Goal: Book appointment/travel/reservation

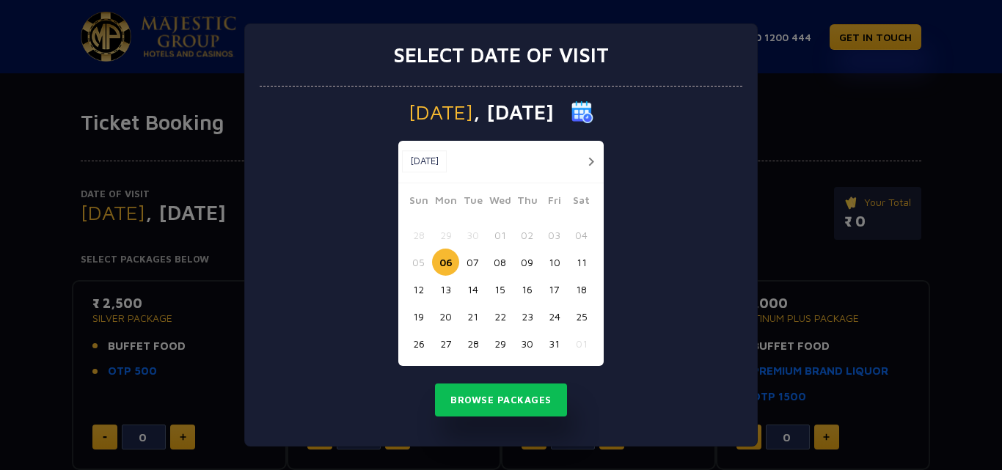
click at [590, 160] on button "button" at bounding box center [591, 162] width 18 height 18
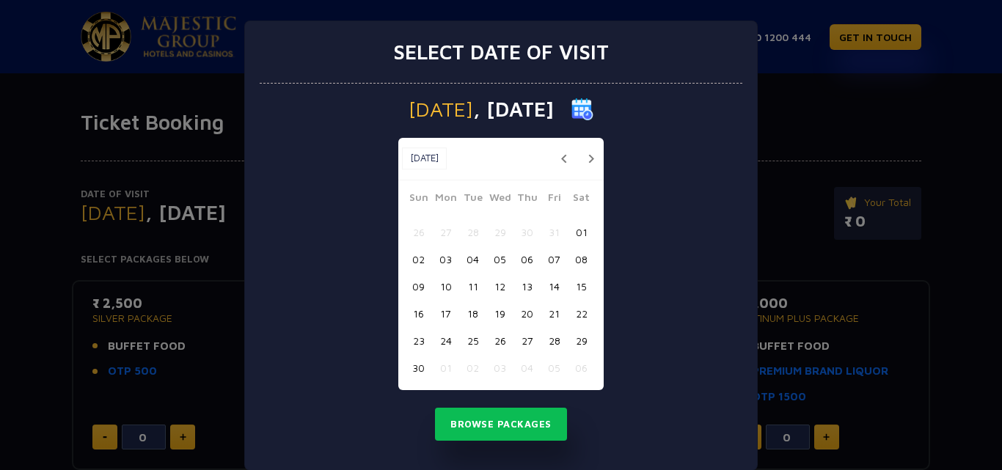
click at [590, 160] on button "button" at bounding box center [591, 159] width 18 height 18
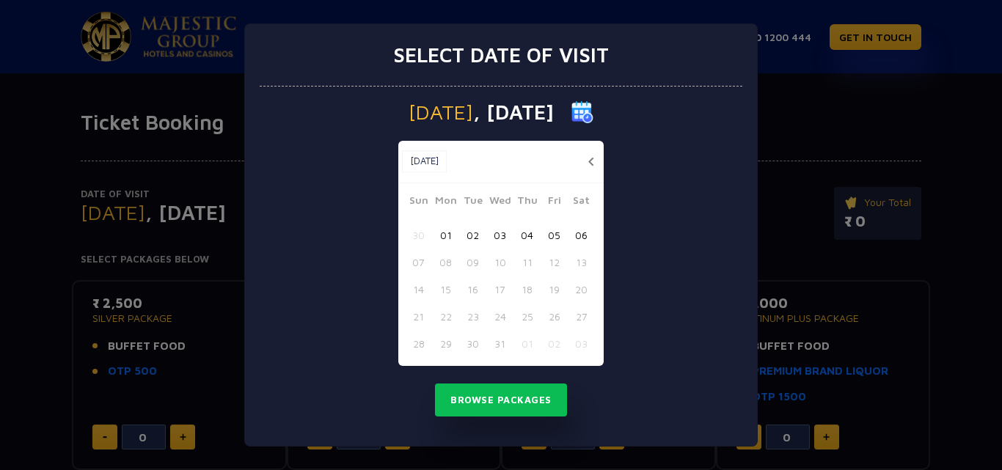
click at [590, 160] on button "button" at bounding box center [591, 162] width 18 height 18
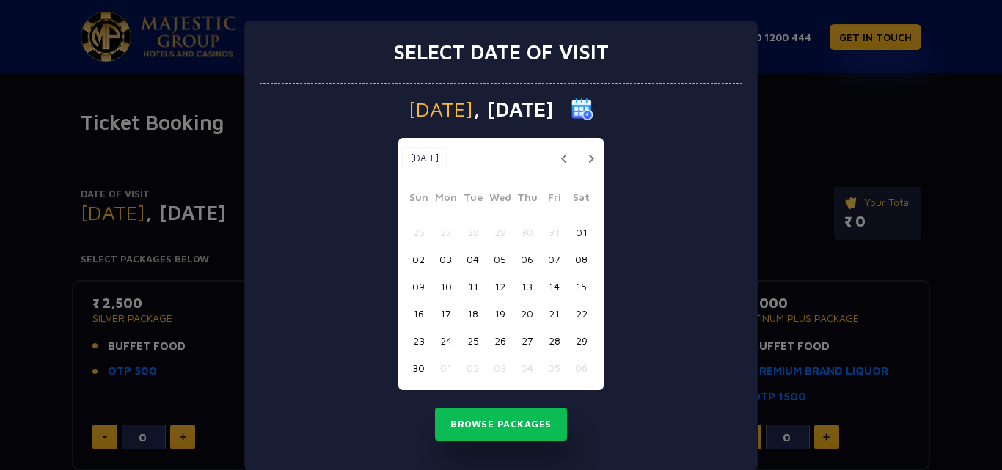
click at [602, 97] on div "[DATE] [DATE] [DATE] Sun Mon Tue Wed Thu Fri Sat 26 27 28 29 30 31 01 02 03 04 …" at bounding box center [501, 277] width 483 height 387
click at [593, 115] on img at bounding box center [582, 109] width 22 height 22
click at [593, 112] on img at bounding box center [582, 109] width 22 height 22
click at [593, 101] on p "[DATE]" at bounding box center [501, 109] width 483 height 22
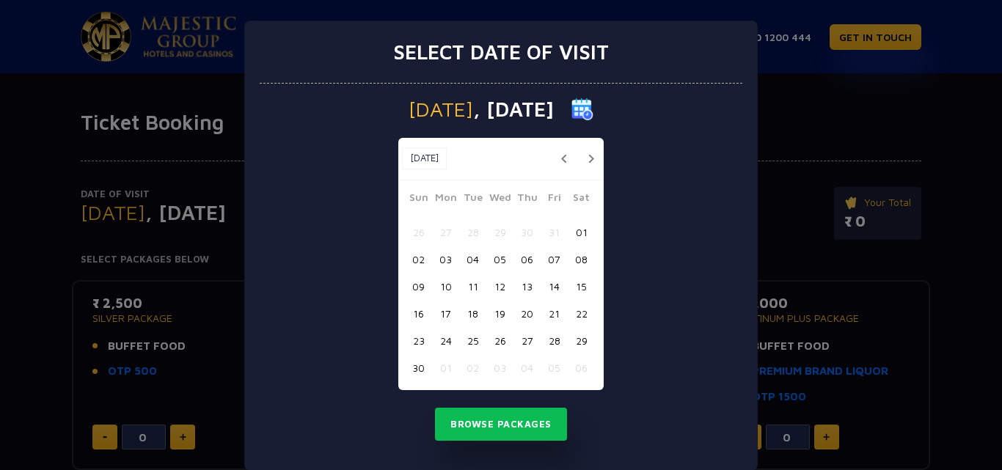
click at [584, 158] on button "button" at bounding box center [591, 159] width 18 height 18
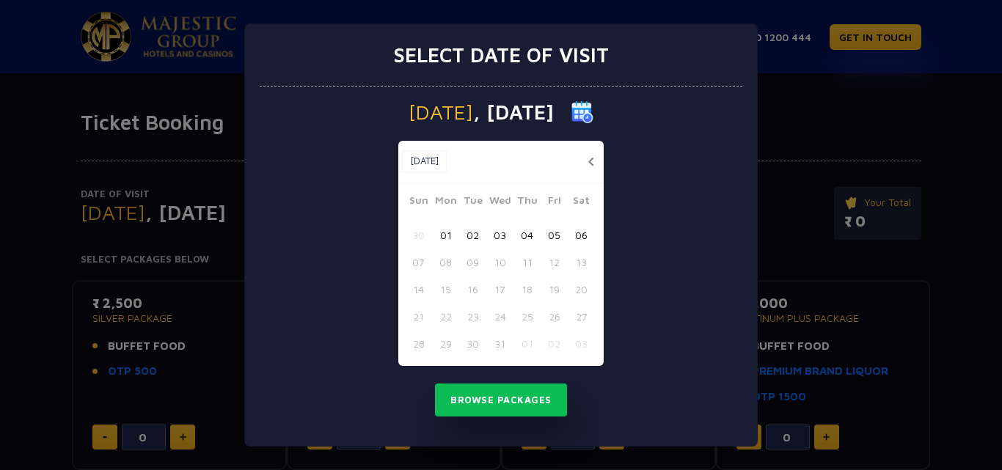
click at [589, 158] on button "button" at bounding box center [591, 162] width 18 height 18
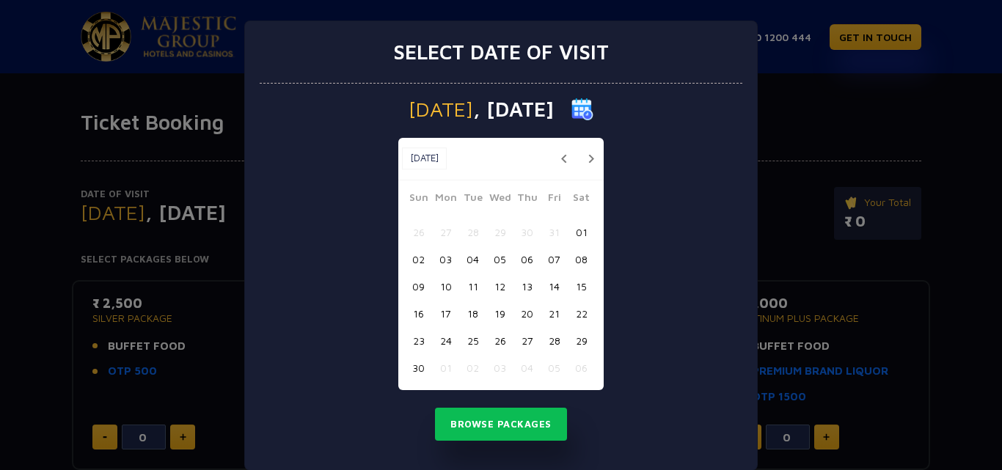
click at [555, 314] on button "21" at bounding box center [553, 313] width 27 height 27
click at [197, 247] on div "Select date of visit [DATE] [DATE] [DATE] Sun Mon Tue Wed Thu Fri Sat 26 27 28 …" at bounding box center [501, 235] width 1002 height 470
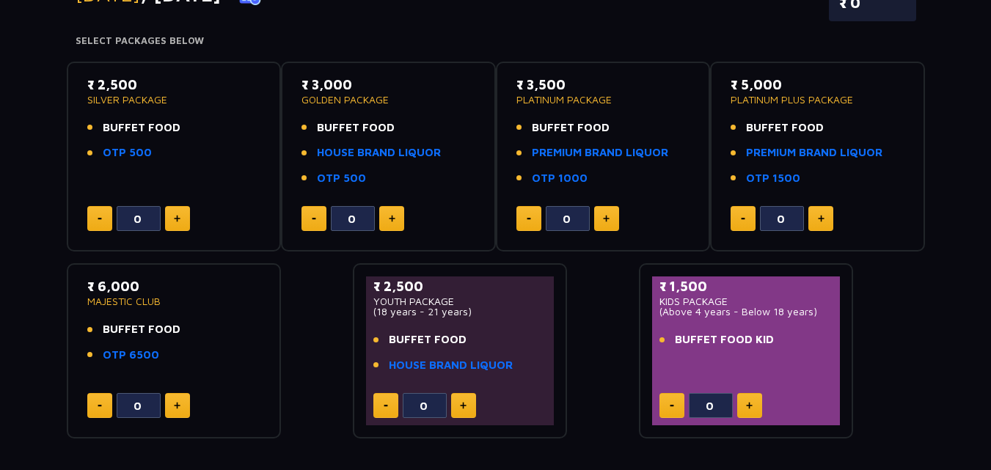
scroll to position [220, 0]
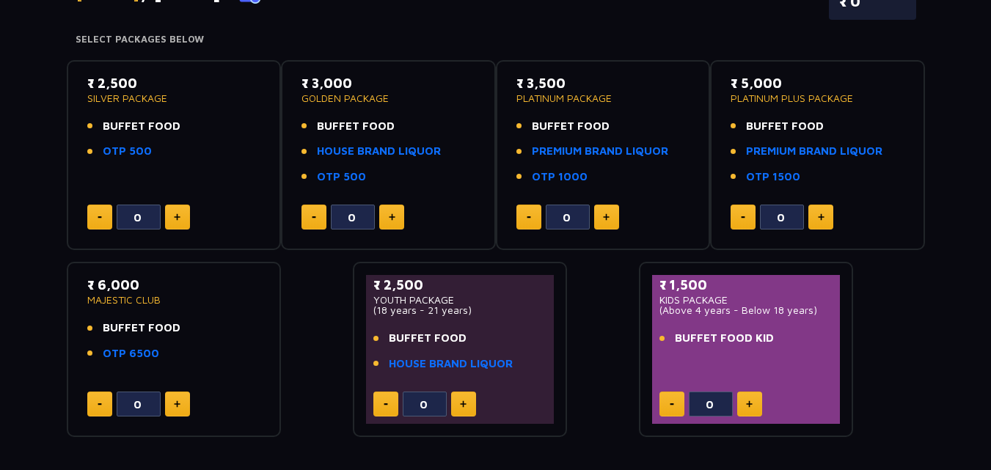
click at [681, 290] on p "₹ 1,500" at bounding box center [746, 285] width 174 height 20
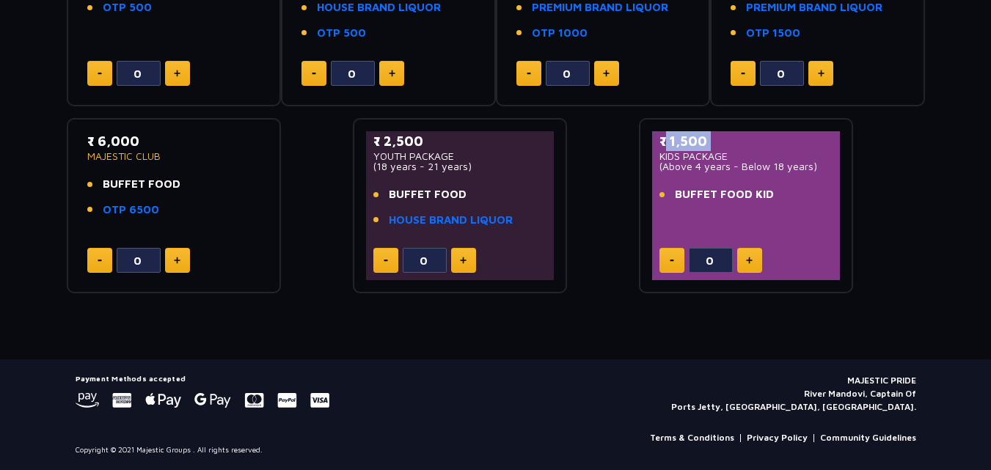
scroll to position [0, 0]
